Goal: Task Accomplishment & Management: Complete application form

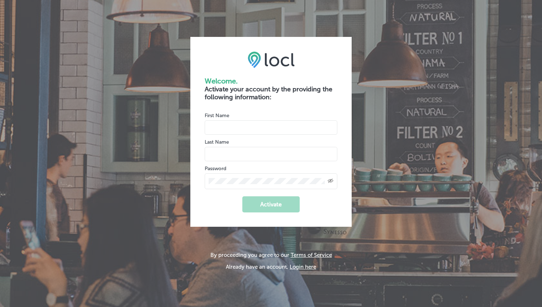
click at [257, 128] on input "name" at bounding box center [271, 127] width 133 height 14
type input "Zelitia"
click at [256, 142] on div "Last Name" at bounding box center [271, 149] width 133 height 23
click at [256, 153] on input "name" at bounding box center [271, 154] width 133 height 14
type input "[PERSON_NAME]"
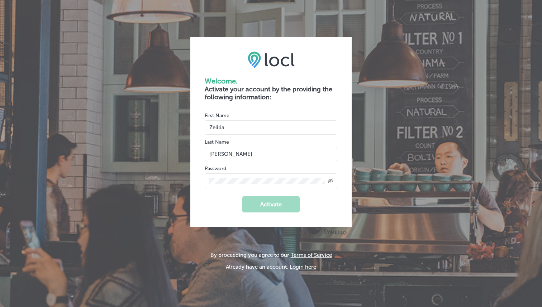
click at [330, 184] on div "Created with Sketch." at bounding box center [271, 181] width 133 height 16
click at [330, 181] on icon "Created with Sketch." at bounding box center [331, 180] width 6 height 5
click at [282, 208] on button "Activate" at bounding box center [270, 204] width 57 height 16
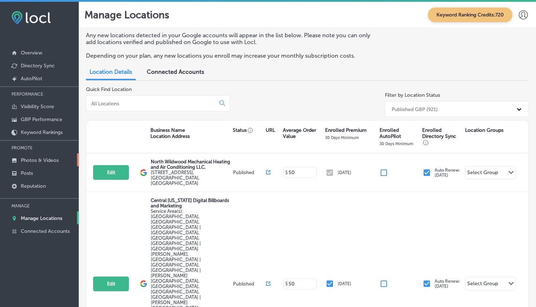
click at [52, 157] on p "Photos & Videos" at bounding box center [40, 160] width 38 height 6
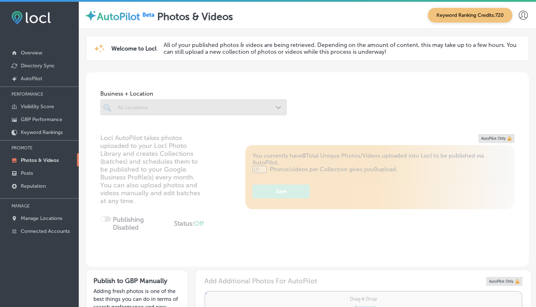
type input "0"
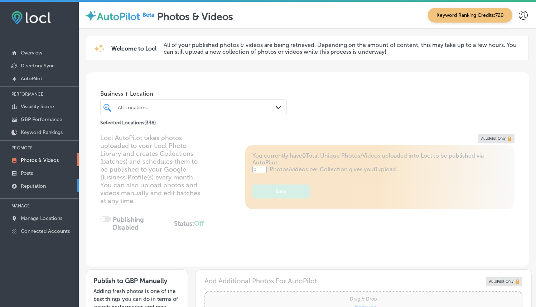
click at [41, 186] on p "Reputation" at bounding box center [33, 186] width 25 height 6
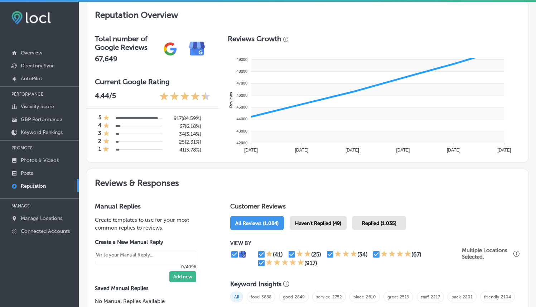
scroll to position [248, 0]
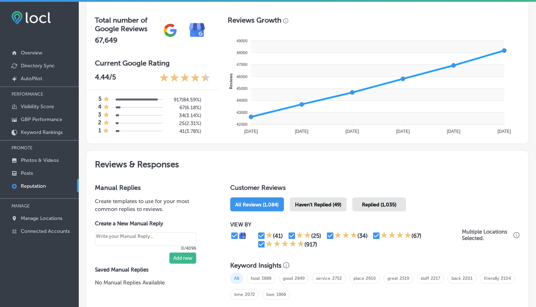
click at [326, 207] on div "Haven't Replied (49)" at bounding box center [318, 204] width 57 height 14
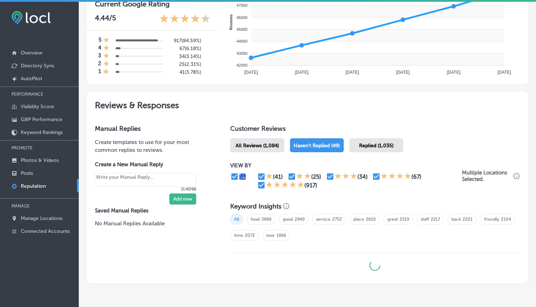
scroll to position [334, 0]
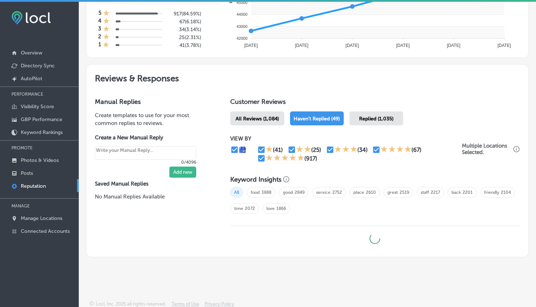
type textarea "x"
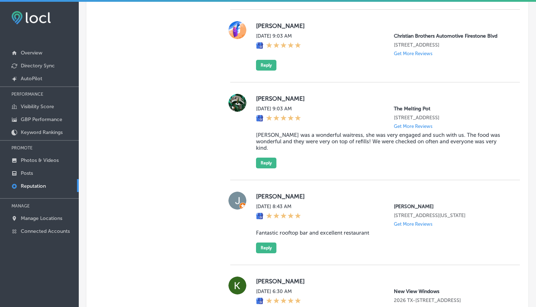
scroll to position [1616, 0]
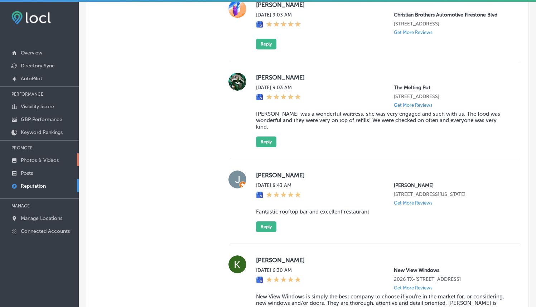
click at [54, 160] on p "Photos & Videos" at bounding box center [40, 160] width 38 height 6
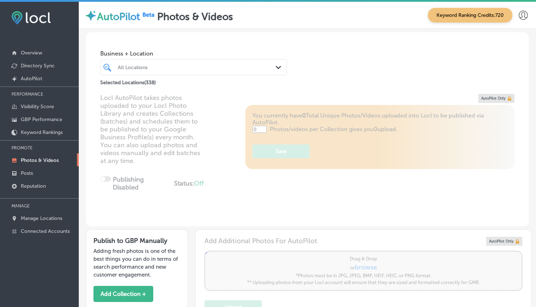
type input "5"
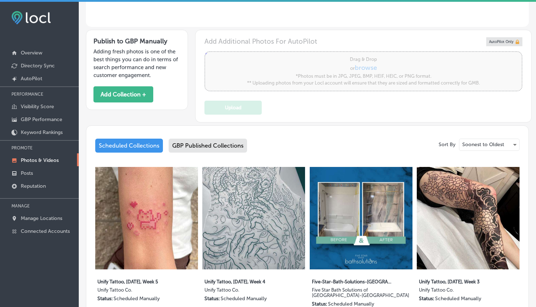
scroll to position [294, 0]
